Goal: Transaction & Acquisition: Purchase product/service

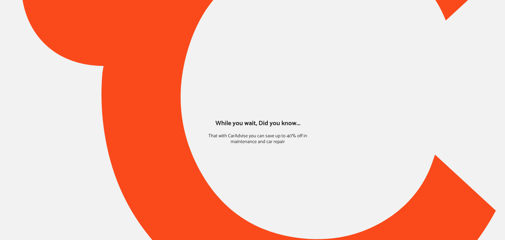
type input "*****"
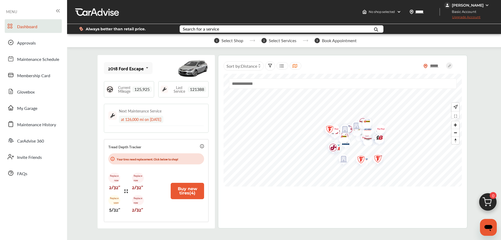
click at [123, 67] on div "2018 Ford Escape" at bounding box center [126, 68] width 36 height 5
click at [125, 97] on div "1996 Buick LeSabre" at bounding box center [127, 97] width 38 height 11
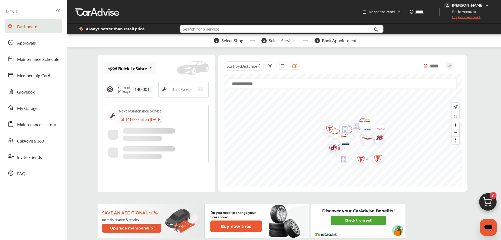
click at [236, 32] on input "text" at bounding box center [273, 30] width 186 height 8
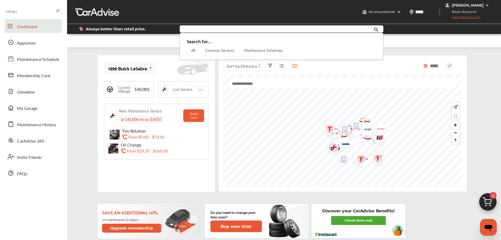
click at [211, 49] on div "Common Services" at bounding box center [220, 50] width 38 height 8
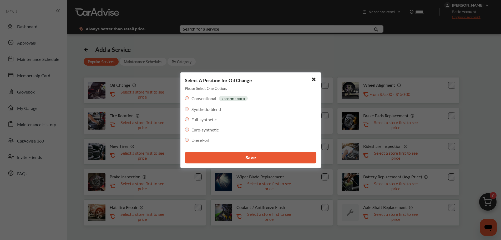
click at [208, 119] on label "Full-synthetic" at bounding box center [204, 119] width 25 height 6
click at [208, 99] on label "Conventional" at bounding box center [204, 98] width 25 height 6
click at [204, 91] on div "Select A Position for Oil Change Please Select One Option: Conventional RECOMME…" at bounding box center [251, 120] width 141 height 96
click at [191, 99] on div "Conventional RECOMMENDED" at bounding box center [218, 98] width 66 height 7
click at [136, 79] on div "Select A Position for Oil Change Please Select One Option: Conventional RECOMME…" at bounding box center [250, 120] width 501 height 240
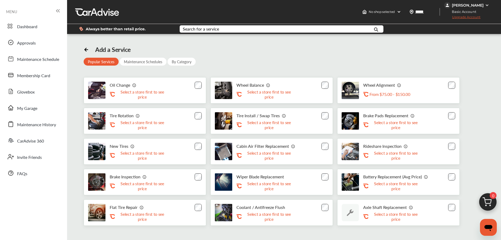
click at [26, 29] on span "Dashboard" at bounding box center [27, 26] width 20 height 7
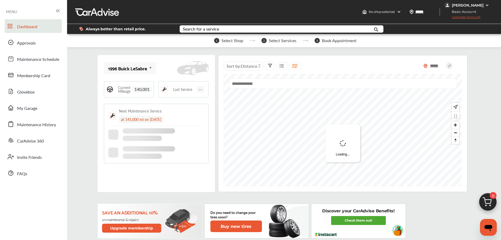
click at [132, 71] on div "1996 Buick LeSabre" at bounding box center [127, 68] width 39 height 5
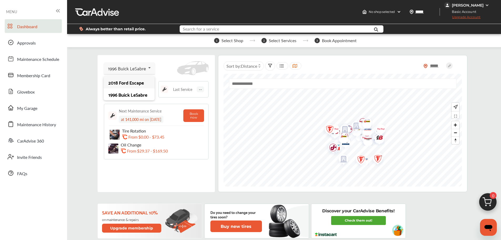
click at [251, 26] on input "text" at bounding box center [273, 30] width 186 height 8
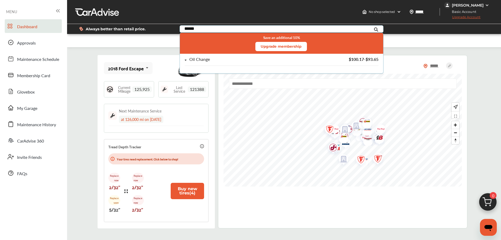
type input "******"
click at [264, 58] on div "Oil Change" at bounding box center [253, 59] width 136 height 4
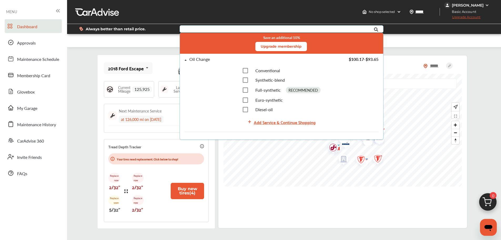
click at [267, 124] on div "Add Service & Continue Shopping" at bounding box center [285, 121] width 62 height 7
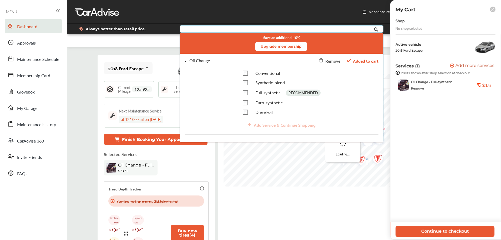
click at [382, 208] on button "Continue to checkout" at bounding box center [445, 231] width 99 height 11
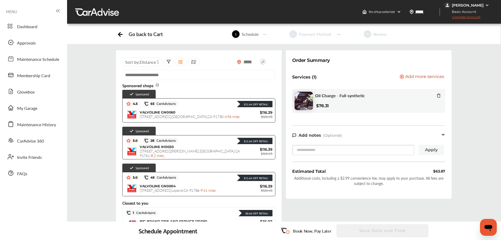
click at [217, 116] on span "[STREET_ADDRESS] - 4.96 miles" at bounding box center [190, 116] width 100 height 5
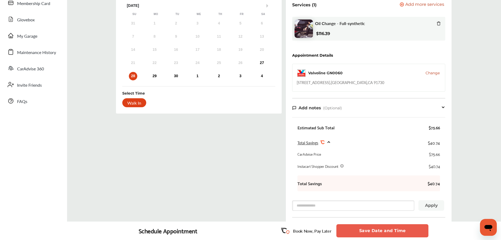
scroll to position [65, 0]
